Goal: Task Accomplishment & Management: Manage account settings

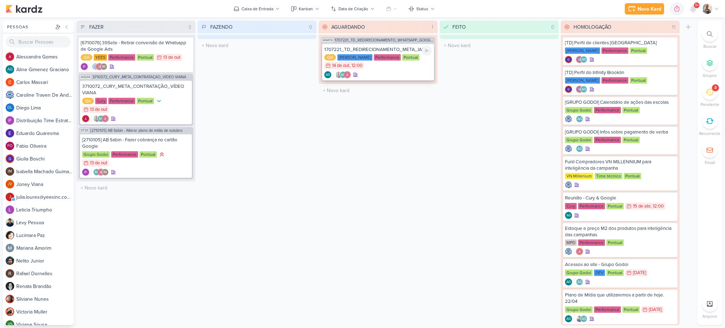
click at [389, 80] on div "1707221_TD_REDIRECIONAMENTO_META_IADL QA [PERSON_NAME] Performance Pontual 14/1…" at bounding box center [378, 62] width 112 height 37
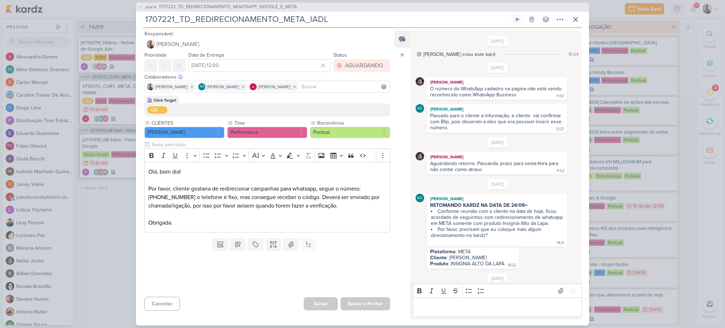
scroll to position [196, 0]
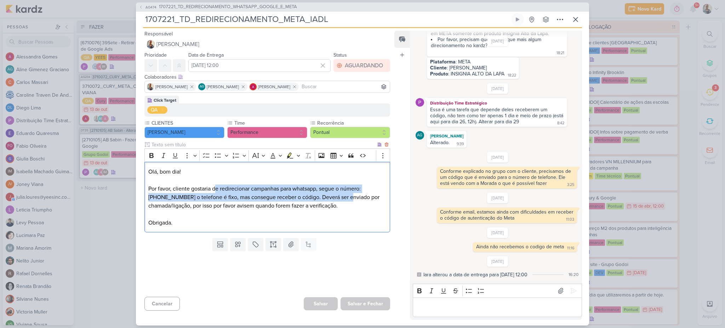
drag, startPoint x: 214, startPoint y: 189, endPoint x: 325, endPoint y: 194, distance: 111.3
click at [325, 194] on p "Olá, bom dia! Por favor, cliente gostaria de redirecionar campanhas para whatsa…" at bounding box center [267, 196] width 238 height 59
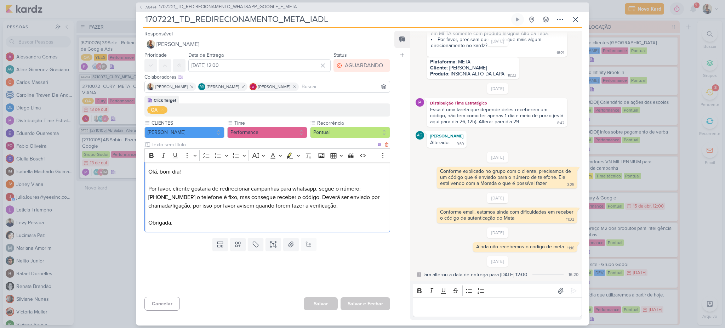
click at [350, 198] on p "Olá, bom dia! Por favor, cliente gostaria de redirecionar campanhas para whatsa…" at bounding box center [267, 196] width 238 height 59
click at [450, 312] on div "Editor editing area: main" at bounding box center [497, 306] width 169 height 19
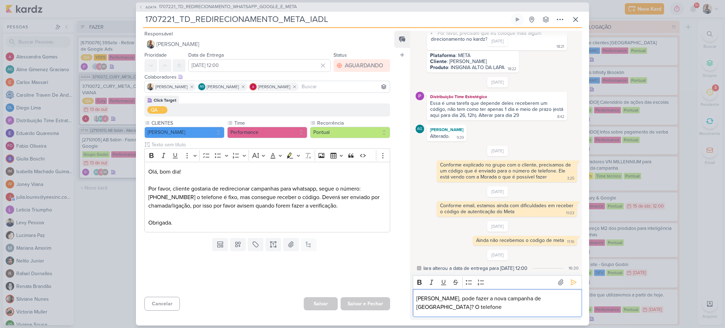
scroll to position [205, 0]
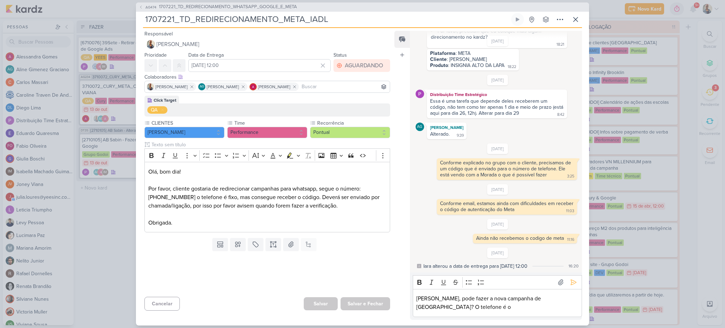
click at [478, 312] on div "[PERSON_NAME], pode fazer a nova campanha de [GEOGRAPHIC_DATA]? O telefone é o" at bounding box center [497, 303] width 169 height 28
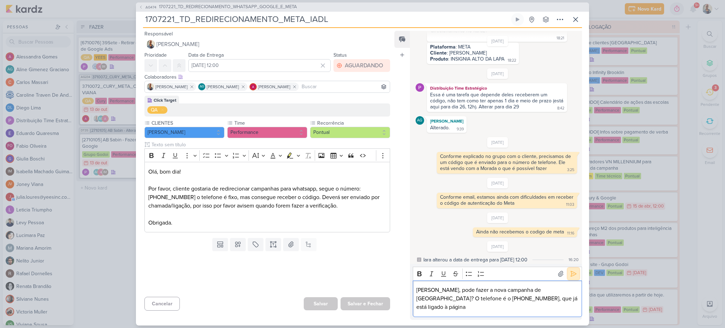
click at [568, 279] on button at bounding box center [573, 273] width 11 height 11
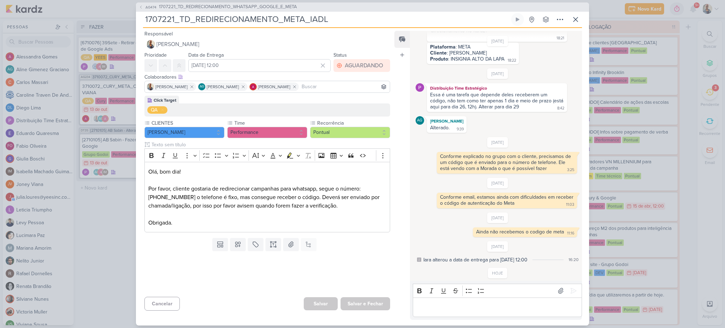
scroll to position [231, 0]
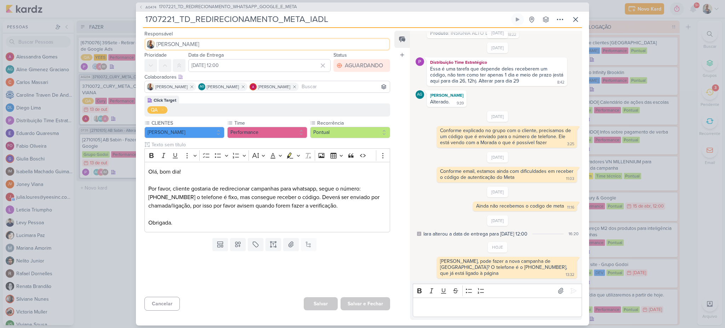
click at [166, 46] on span "[PERSON_NAME]" at bounding box center [177, 44] width 43 height 8
type input "nel"
click at [171, 55] on div "[PERSON_NAME]" at bounding box center [177, 57] width 38 height 7
click at [181, 64] on icon at bounding box center [179, 66] width 6 height 6
click at [562, 22] on icon at bounding box center [560, 19] width 8 height 8
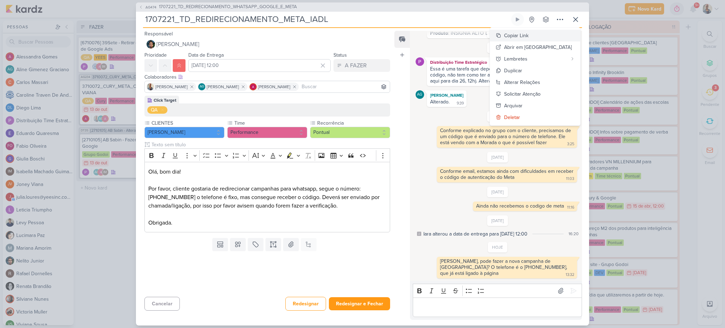
click at [529, 37] on div "Copiar Link" at bounding box center [516, 35] width 24 height 7
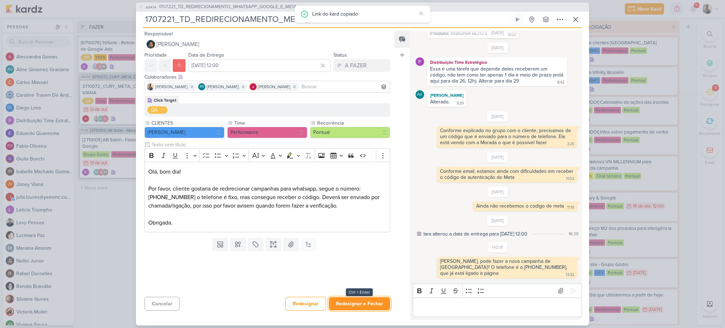
click at [371, 305] on button "Redesignar e Fechar" at bounding box center [359, 303] width 61 height 13
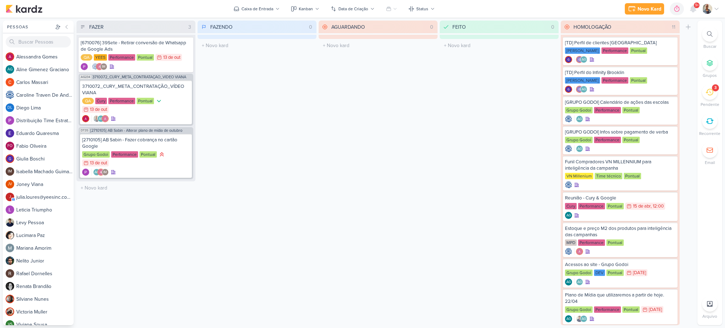
click at [711, 88] on icon at bounding box center [710, 92] width 8 height 8
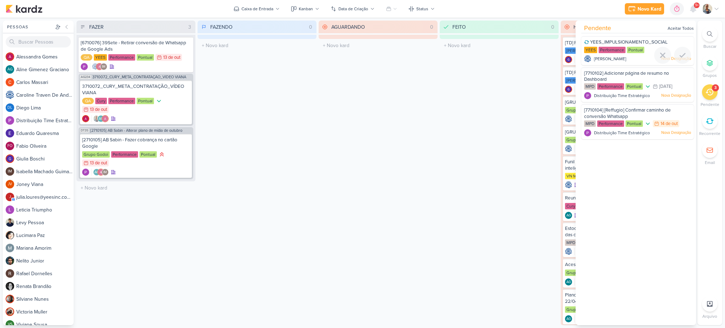
click at [612, 56] on span "[PERSON_NAME]" at bounding box center [610, 59] width 32 height 6
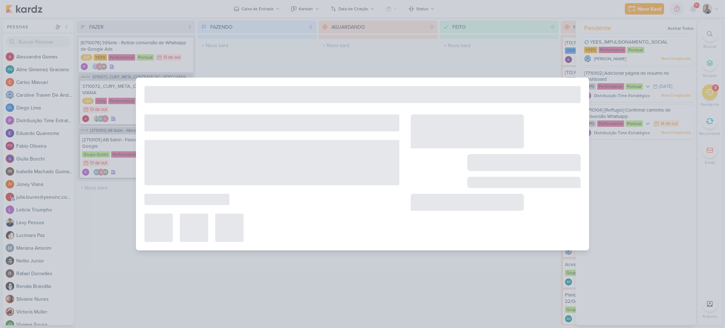
type input "YEES_IMPULSIONAMENTO_SOCIAL"
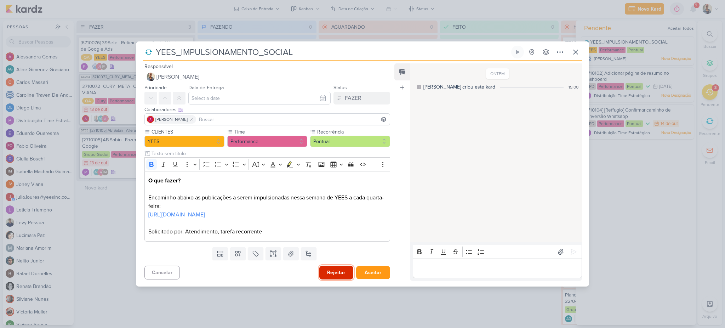
click at [349, 279] on button "Rejeitar" at bounding box center [336, 273] width 34 height 14
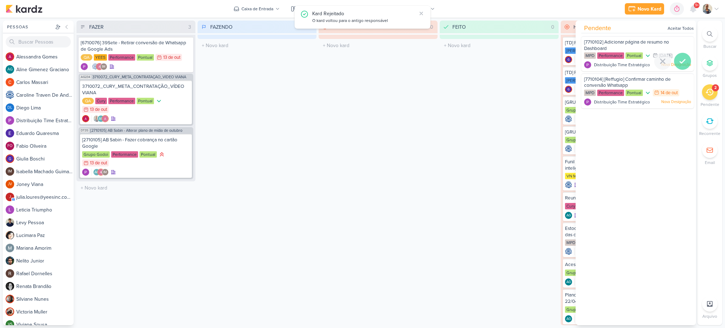
click at [678, 59] on icon at bounding box center [682, 61] width 8 height 8
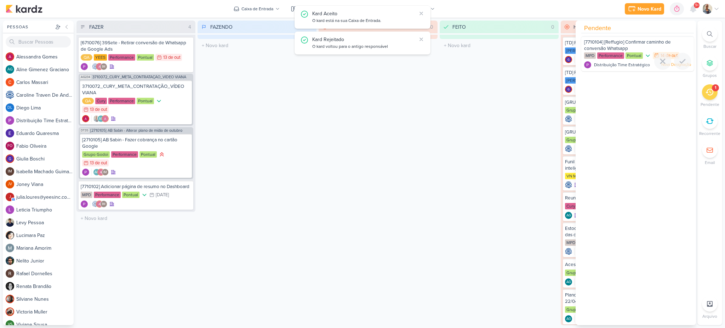
click at [678, 59] on icon at bounding box center [682, 61] width 8 height 8
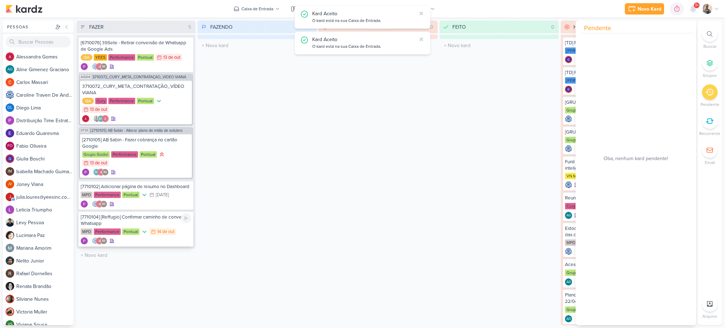
click at [161, 220] on div "[7710104] [Reffugio] Confirmar caminho de conversão Whatsapp" at bounding box center [136, 220] width 110 height 13
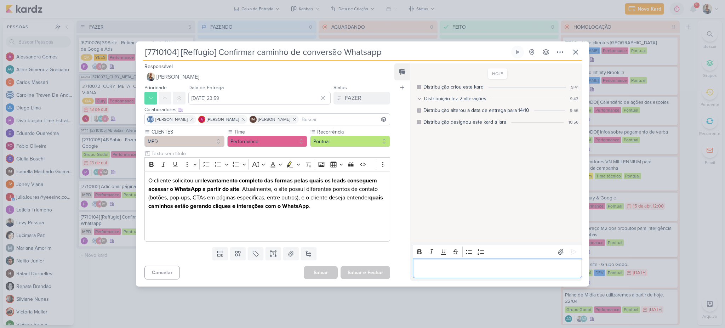
click at [420, 268] on p "Editor editing area: main" at bounding box center [497, 268] width 162 height 8
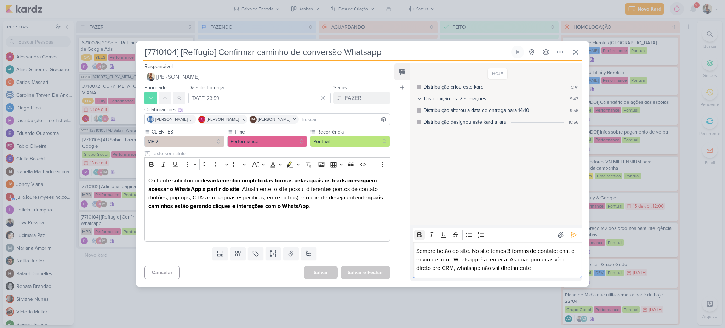
drag, startPoint x: 420, startPoint y: 252, endPoint x: 418, endPoint y: 237, distance: 15.3
click at [418, 252] on p "Sempre botão do site. No site temos 3 formas de contato: chat e envio de form. …" at bounding box center [497, 259] width 162 height 25
drag, startPoint x: 479, startPoint y: 256, endPoint x: 620, endPoint y: 257, distance: 140.6
click at [494, 256] on p "As conversões que falamos de Whatsapp em reunião são sempre botão do site. No s…" at bounding box center [497, 255] width 162 height 34
click at [549, 270] on p "As conversões que falamos de Whatsapp em reunião são sempre botão do site. No s…" at bounding box center [497, 255] width 162 height 34
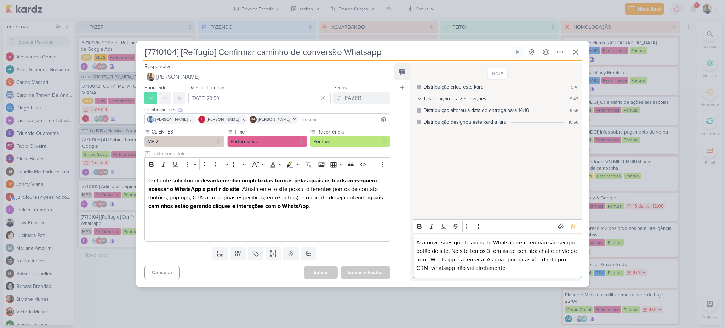
drag, startPoint x: 457, startPoint y: 268, endPoint x: 456, endPoint y: 263, distance: 4.7
click at [457, 268] on p "As conversões que falamos de Whatsapp em reunião são sempre botão do site. No s…" at bounding box center [497, 255] width 162 height 34
click at [535, 264] on p "As conversões que falamos de Whatsapp em reunião são sempre botão do site. No s…" at bounding box center [497, 251] width 162 height 42
click at [468, 257] on p "As conversões que falamos de Whatsapp em reunião são sempre botão do site. No s…" at bounding box center [497, 251] width 162 height 42
click at [477, 260] on p "As conversões que falamos de Whatsapp em reunião são sempre botão do site. No s…" at bounding box center [497, 251] width 162 height 42
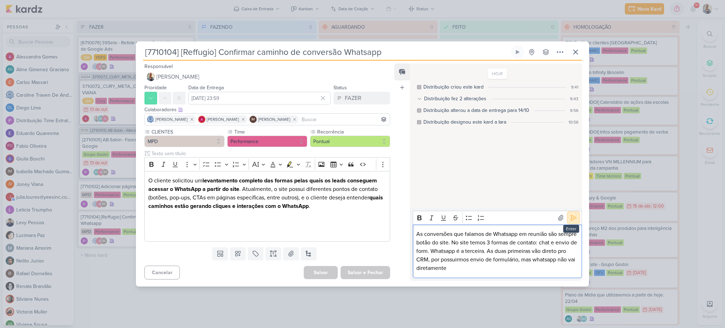
click at [572, 220] on icon at bounding box center [573, 217] width 7 height 7
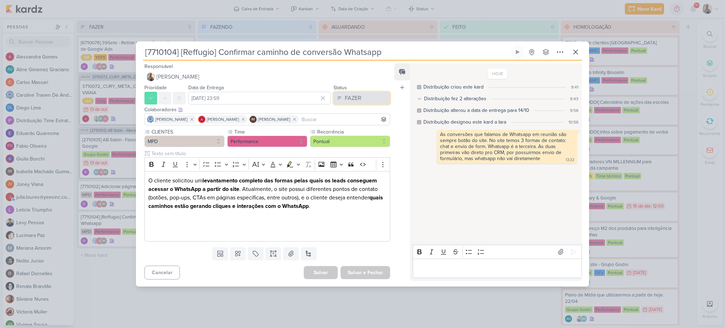
click at [359, 101] on button "FAZER" at bounding box center [362, 98] width 57 height 13
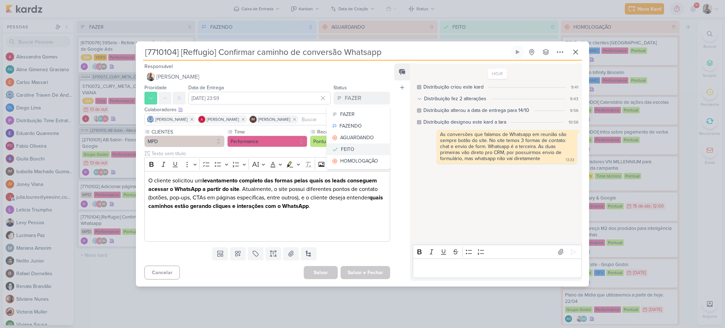
click at [347, 147] on div "FEITO" at bounding box center [347, 149] width 13 height 7
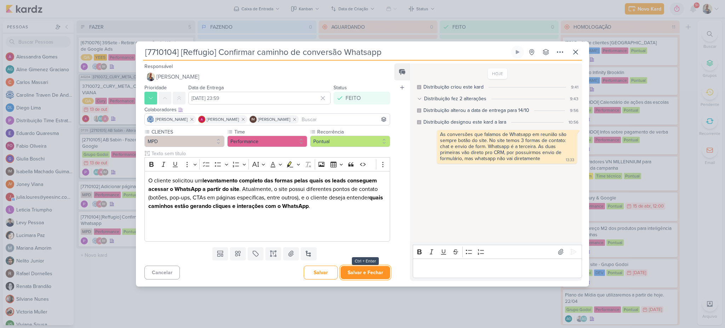
click at [378, 276] on button "Salvar e Fechar" at bounding box center [366, 272] width 50 height 13
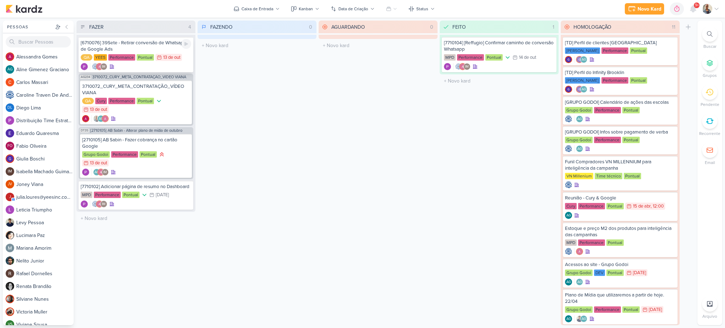
click at [136, 48] on div "[6710076] 39Sete - Retirar conversão de Whatsapp de Google Ads" at bounding box center [136, 46] width 110 height 13
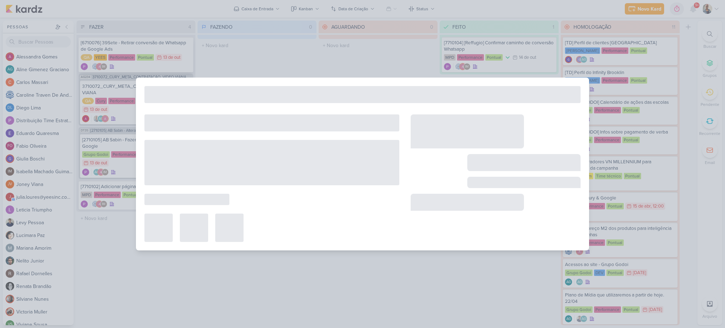
type input "[6710076] 39Sete - Retirar conversão de Whatsapp de Google Ads"
type input "13 de outubro de 2025 às 23:59"
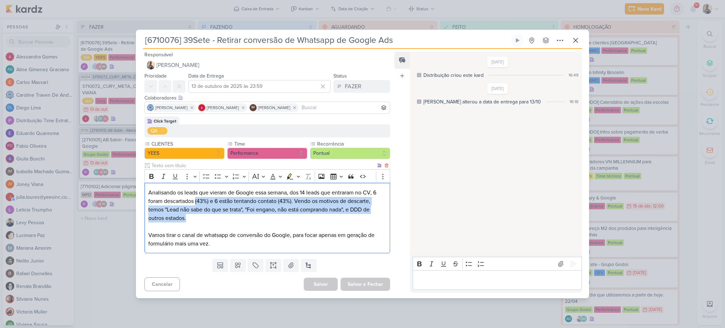
drag, startPoint x: 234, startPoint y: 203, endPoint x: 325, endPoint y: 219, distance: 92.0
click at [325, 219] on p "Analisando os leads que vieram de Google essa semana, dos 14 leads que entraram…" at bounding box center [267, 209] width 238 height 42
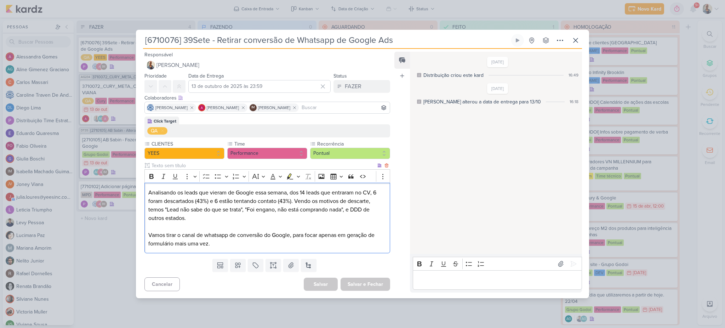
click at [307, 230] on p "Analisando os leads que vieram de Google essa semana, dos 14 leads que entraram…" at bounding box center [267, 209] width 238 height 42
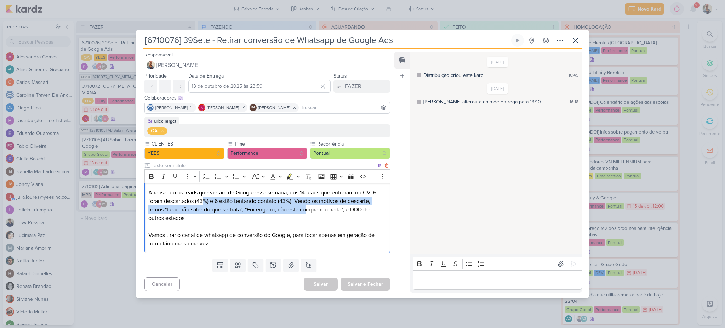
drag, startPoint x: 203, startPoint y: 205, endPoint x: 308, endPoint y: 211, distance: 105.0
click at [308, 211] on p "Analisando os leads que vieram de Google essa semana, dos 14 leads que entraram…" at bounding box center [267, 209] width 238 height 42
click at [287, 232] on p "Vamos tirar o canal de whatsapp de conversão do Google, para focar apenas em ge…" at bounding box center [267, 239] width 238 height 17
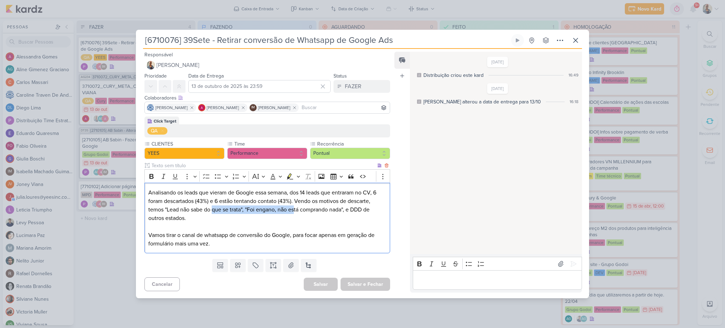
drag, startPoint x: 214, startPoint y: 208, endPoint x: 296, endPoint y: 206, distance: 82.2
click at [296, 206] on p "Analisando os leads que vieram de Google essa semana, dos 14 leads que entraram…" at bounding box center [267, 209] width 238 height 42
click at [281, 215] on p "Analisando os leads que vieram de Google essa semana, dos 14 leads que entraram…" at bounding box center [267, 209] width 238 height 42
click at [579, 39] on icon at bounding box center [575, 40] width 8 height 8
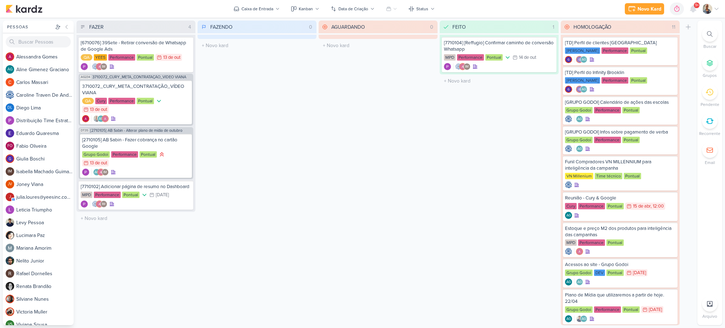
click at [280, 51] on div "O título do kard deve ter menos que 100 caracteres" at bounding box center [257, 45] width 119 height 13
click at [112, 45] on div "[6710076] 39Sete - Retirar conversão de Whatsapp de Google Ads" at bounding box center [136, 46] width 110 height 13
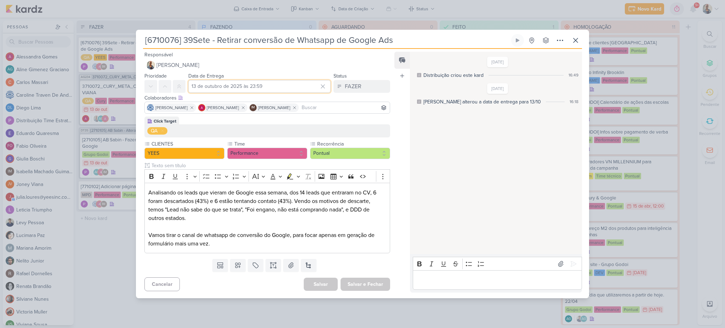
click at [231, 81] on input "13 de outubro de 2025 às 23:59" at bounding box center [259, 86] width 142 height 13
click at [277, 144] on div "14" at bounding box center [277, 144] width 11 height 11
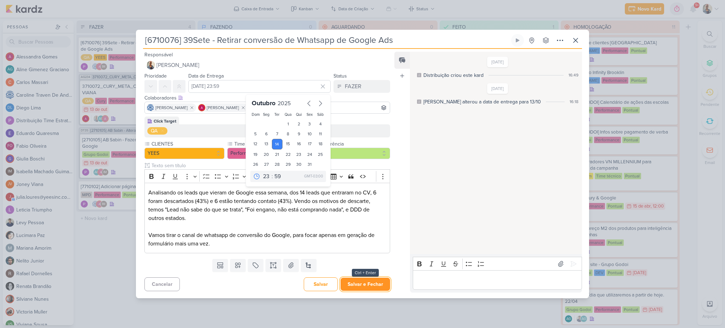
click at [354, 280] on button "Salvar e Fechar" at bounding box center [366, 284] width 50 height 13
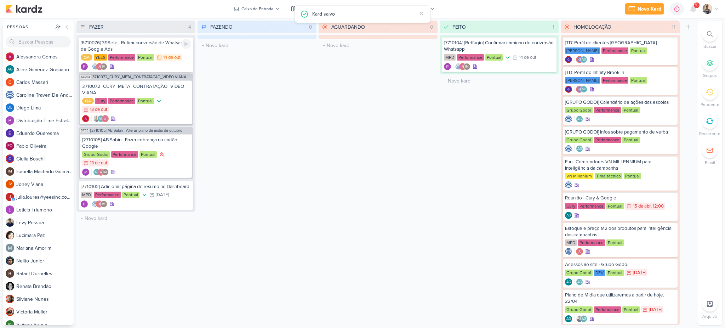
click at [127, 40] on div "[6710076] 39Sete - Retirar conversão de Whatsapp de Google Ads" at bounding box center [136, 46] width 110 height 13
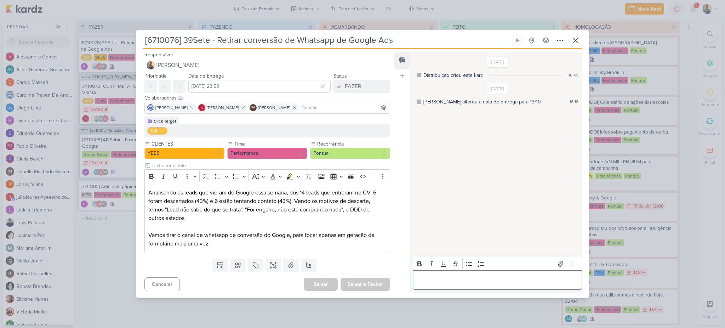
click at [486, 283] on p "Editor editing area: main" at bounding box center [497, 280] width 162 height 8
drag, startPoint x: 506, startPoint y: 280, endPoint x: 398, endPoint y: 267, distance: 108.9
click at [398, 267] on div "Feed Atrelar email Solte o email para atrelar ao kard [DATE] Distribuição criou…" at bounding box center [488, 172] width 188 height 241
click at [507, 279] on p "[PERSON_NAME], fui fazer essa troca, mas as" at bounding box center [497, 280] width 162 height 8
drag, startPoint x: 509, startPoint y: 280, endPoint x: 218, endPoint y: 225, distance: 296.1
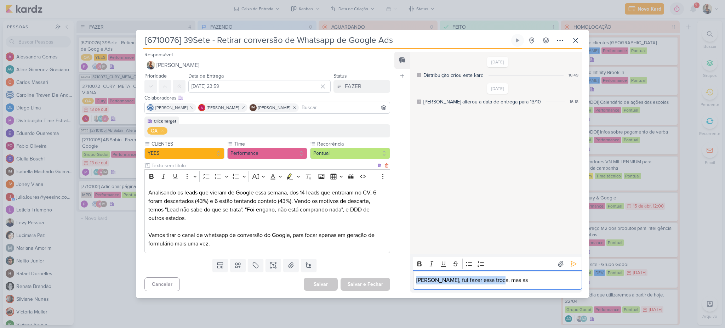
click at [218, 225] on div "Responsável [PERSON_NAME] Nenhum contato encontrado create new contact Novo Con…" at bounding box center [362, 173] width 453 height 249
click at [438, 287] on div "Editor editing area: main" at bounding box center [497, 279] width 169 height 19
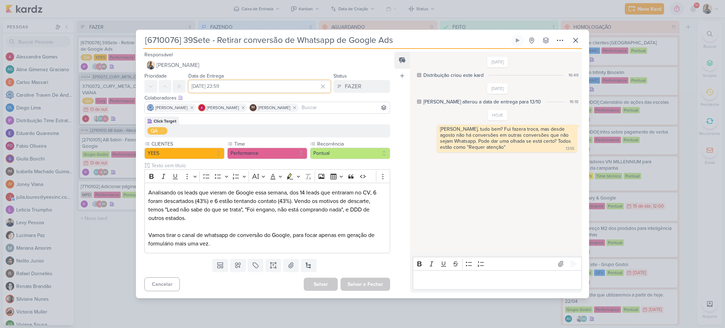
click at [225, 81] on input "[DATE] 23:59" at bounding box center [259, 86] width 142 height 13
click at [288, 142] on div "15" at bounding box center [288, 144] width 11 height 11
type input "15 de outubro de 2025 às 23:59"
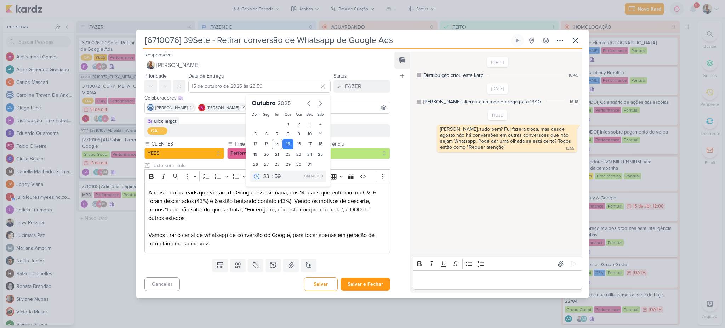
click at [401, 126] on div "Feed Atrelar email Solte o email para atrelar ao kard" at bounding box center [402, 172] width 16 height 241
click at [182, 85] on button at bounding box center [179, 86] width 13 height 13
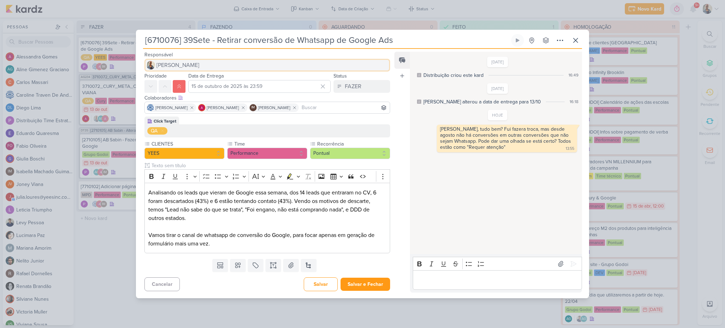
click at [189, 61] on button "[PERSON_NAME]" at bounding box center [267, 65] width 246 height 13
drag, startPoint x: 191, startPoint y: 62, endPoint x: 191, endPoint y: 67, distance: 5.7
click at [191, 67] on input "levy" at bounding box center [267, 65] width 246 height 13
type input "levy"
click at [189, 76] on button "Levy Pessoa" at bounding box center [267, 79] width 245 height 13
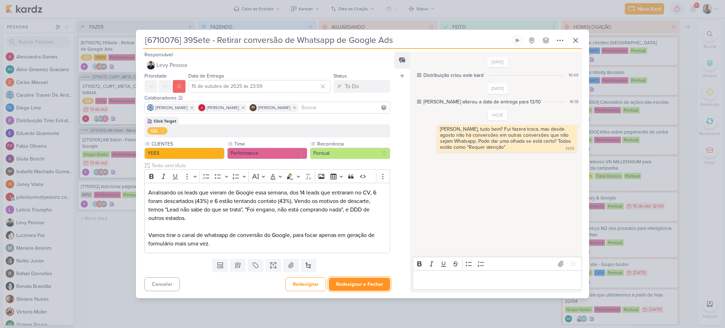
click at [366, 281] on button "Redesignar e Fechar" at bounding box center [359, 284] width 61 height 13
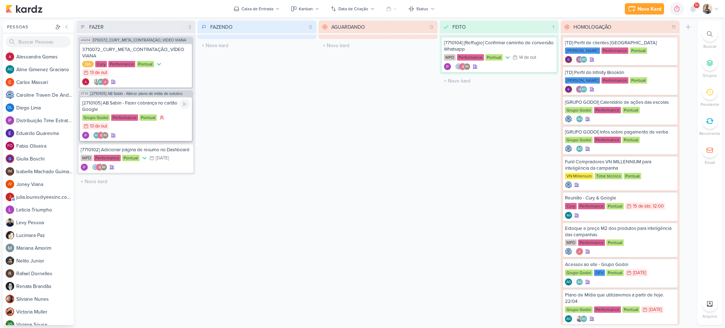
click at [141, 127] on div "Grupo Godoi Performance Pontual 13/10 [DATE]" at bounding box center [136, 122] width 108 height 16
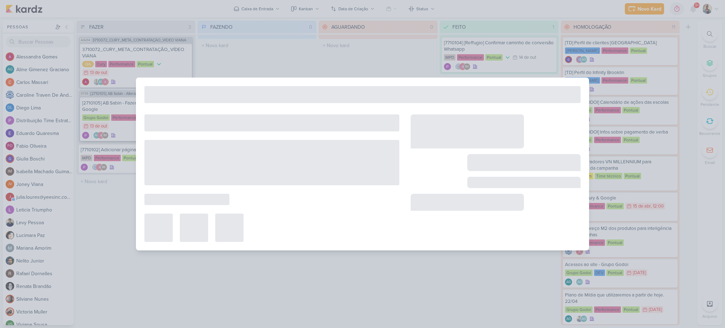
type input "[2710105] AB Sabin - Fazer cobrança no cartão Google"
type input "13 de outubro de 2025 às 23:59"
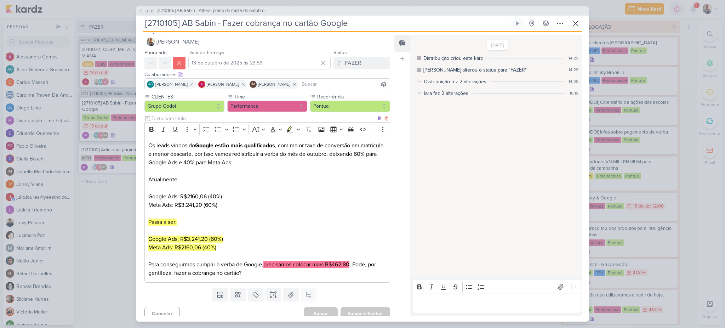
scroll to position [12, 0]
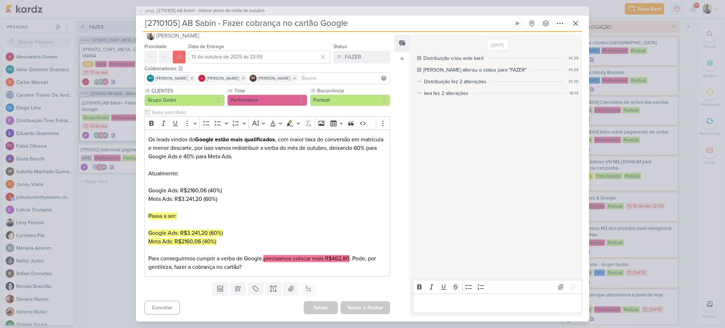
click at [96, 176] on div "DT35 [2710105] AB Sabin - Alterar plano de mídia de outubro [2710105] AB Sabin …" at bounding box center [362, 164] width 725 height 328
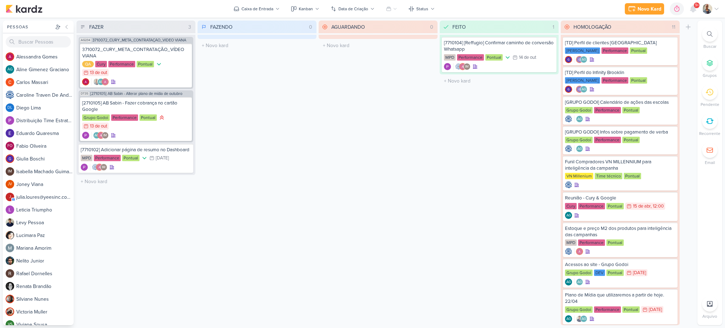
click at [303, 271] on div "FAZENDO 0 Mover Para Esquerda Mover Para Direita [GEOGRAPHIC_DATA] O título do …" at bounding box center [257, 173] width 119 height 304
